Goal: Information Seeking & Learning: Learn about a topic

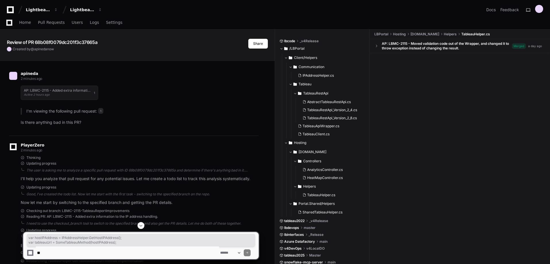
scroll to position [443, 0]
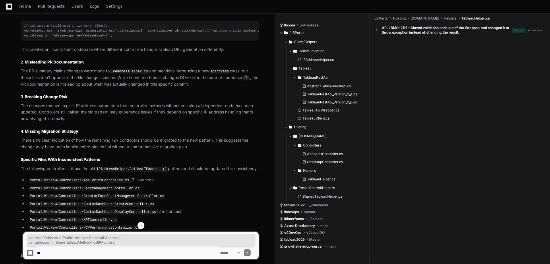
click at [119, 74] on code "IPAddressHelper.cs" at bounding box center [130, 71] width 40 height 5
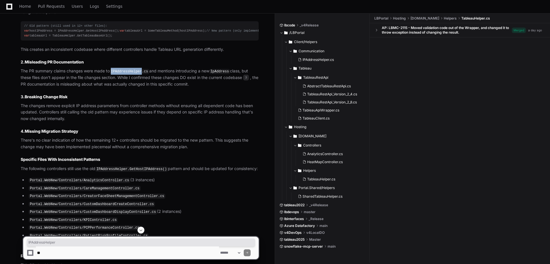
click at [119, 74] on code "IPAddressHelper.cs" at bounding box center [130, 71] width 40 height 5
copy code "IPAddressHelper"
click at [183, 87] on p "The PR summary claims changes were made to IPAddressHelper.cs and mentions intr…" at bounding box center [140, 78] width 238 height 20
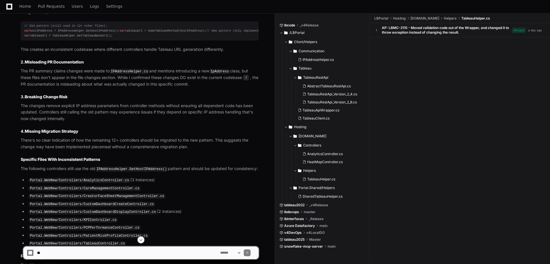
click at [79, 57] on article "Based on my analysis of pull request 1 , I've identified several concerning iss…" at bounding box center [140, 131] width 238 height 333
click at [81, 22] on pre "// Old pattern (still used in 12+ other files): var hostIPAddress = IPAddressHe…" at bounding box center [140, 30] width 238 height 19
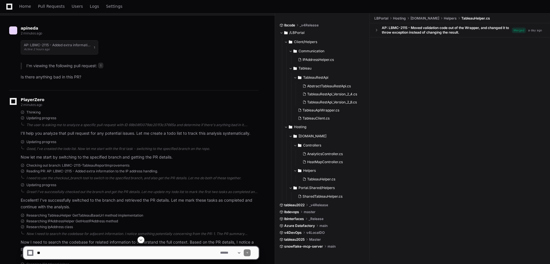
scroll to position [0, 0]
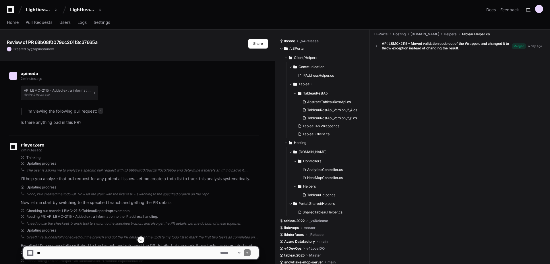
click at [47, 39] on h1 "Review of PR 68b08f0079dc201f3c37665a" at bounding box center [52, 42] width 90 height 7
click at [51, 87] on button "AP: LBMC-2115 - Added extra information to the IP address handling. Active 2 ho…" at bounding box center [59, 92] width 77 height 14
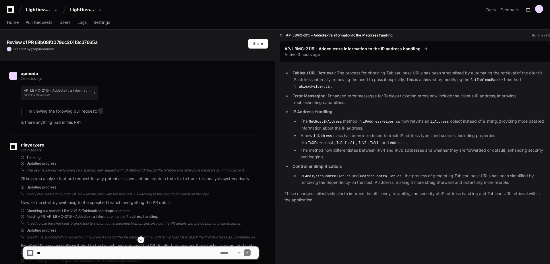
click at [162, 118] on article "I'm viewing the following pull request: 1 Is there anything bad in this PR?" at bounding box center [140, 117] width 238 height 18
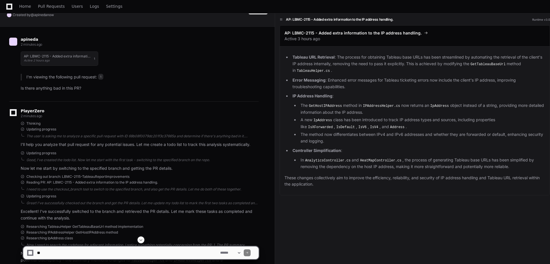
scroll to position [34, 0]
click at [125, 55] on div "AP: LBMC-2115 - Added extra information to the IP address handling. Active 2 ho…" at bounding box center [140, 58] width 238 height 21
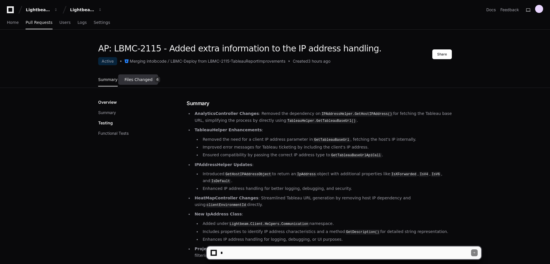
click at [128, 83] on link "Files Changed 6" at bounding box center [143, 79] width 36 height 15
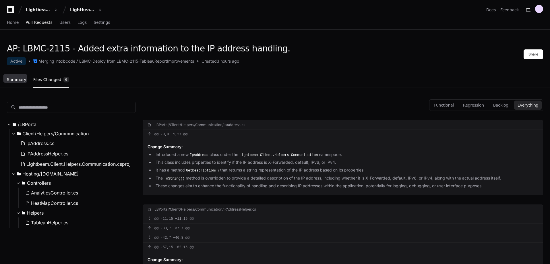
click at [18, 76] on link "Summary" at bounding box center [17, 79] width 20 height 13
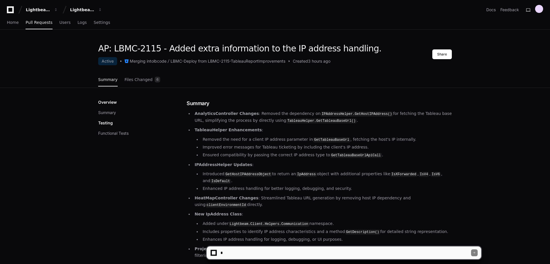
click at [242, 250] on textarea at bounding box center [345, 252] width 252 height 13
type textarea "**********"
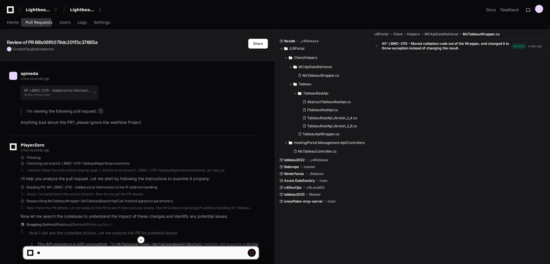
click at [38, 22] on span "Pull Requests" at bounding box center [39, 22] width 27 height 3
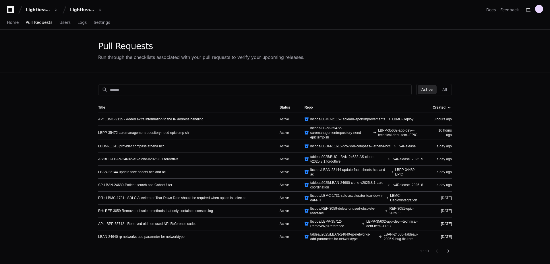
click at [142, 119] on link "AP: LBMC-2115 - Added extra information to the IP address handling." at bounding box center [151, 119] width 106 height 5
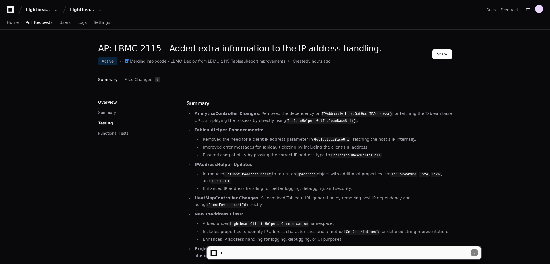
click at [158, 129] on div "Overview Summary Testing Functional Tests" at bounding box center [142, 117] width 88 height 37
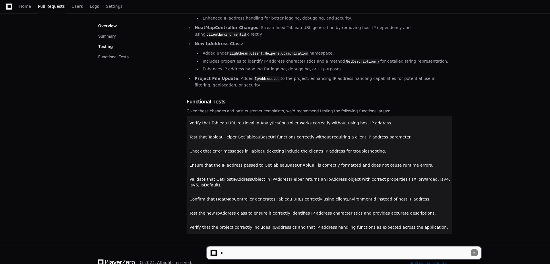
scroll to position [171, 0]
click at [248, 258] on textarea at bounding box center [345, 252] width 252 height 13
click at [108, 36] on button "Summary" at bounding box center [107, 36] width 18 height 6
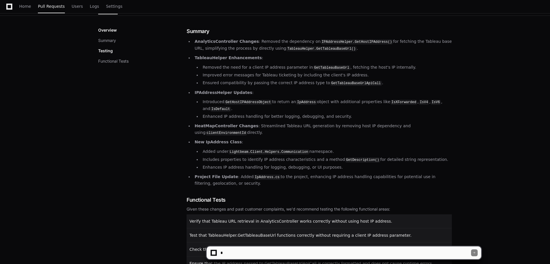
scroll to position [71, 0]
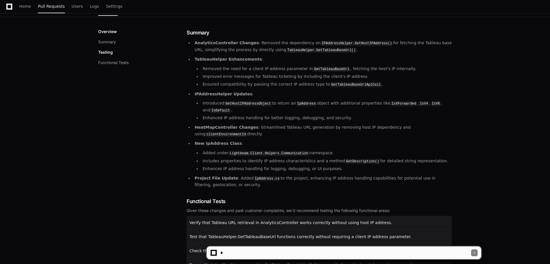
click at [110, 50] on p "Testing" at bounding box center [105, 52] width 15 height 6
click at [191, 159] on ul "AnalyticsController Changes : Removed the dependency on IPAddressHelper.GetHost…" at bounding box center [318, 114] width 265 height 148
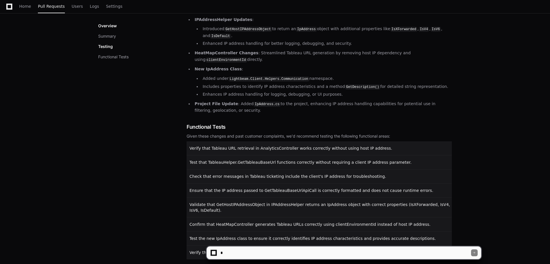
scroll to position [171, 0]
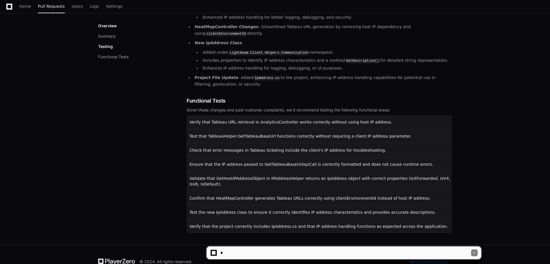
click at [226, 249] on textarea at bounding box center [345, 252] width 252 height 13
type textarea "**********"
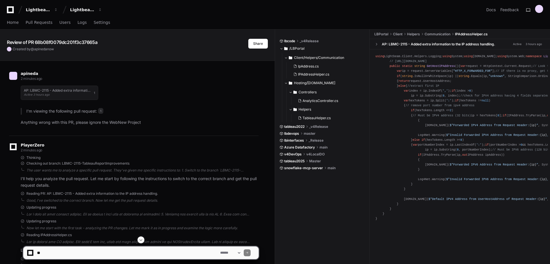
click at [139, 241] on span at bounding box center [141, 239] width 5 height 5
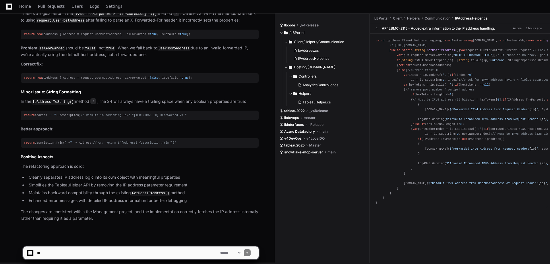
scroll to position [453, 0]
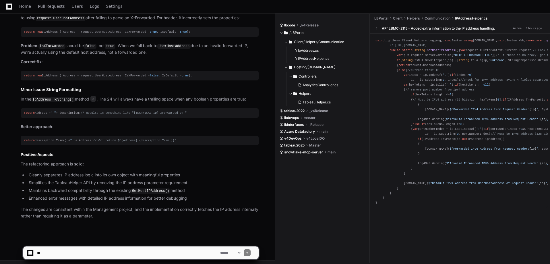
click at [146, 190] on code "GetHostIPAddress()" at bounding box center [151, 190] width 40 height 5
click at [216, 188] on li "Maintains backward compatibility through the existing GetHostIPAddress() method" at bounding box center [143, 190] width 232 height 7
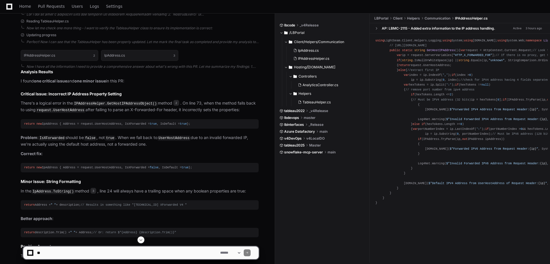
scroll to position [350, 0]
